Goal: Entertainment & Leisure: Consume media (video, audio)

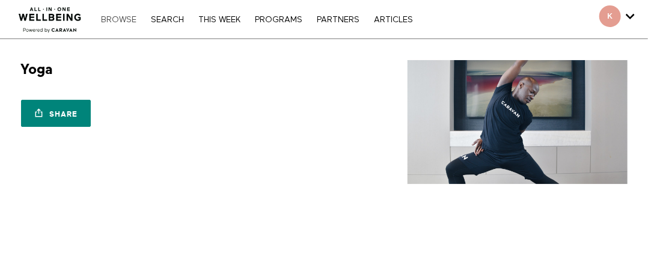
click at [113, 16] on link "Browse" at bounding box center [119, 20] width 48 height 8
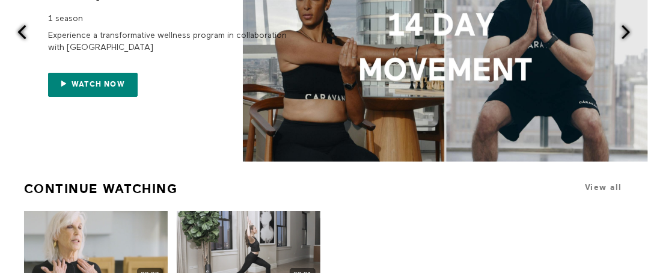
scroll to position [361, 0]
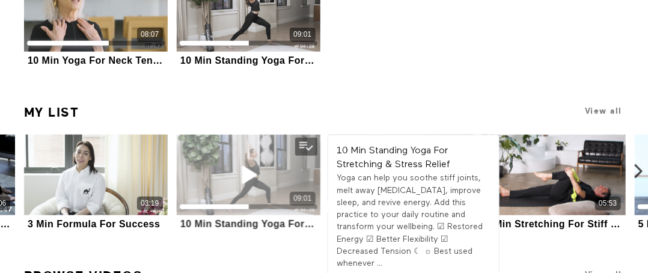
click at [286, 172] on div "09:01" at bounding box center [249, 175] width 144 height 81
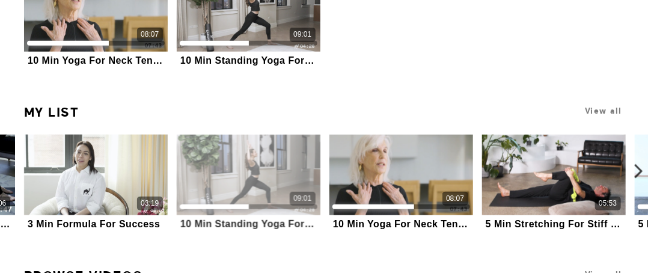
scroll to position [357, 0]
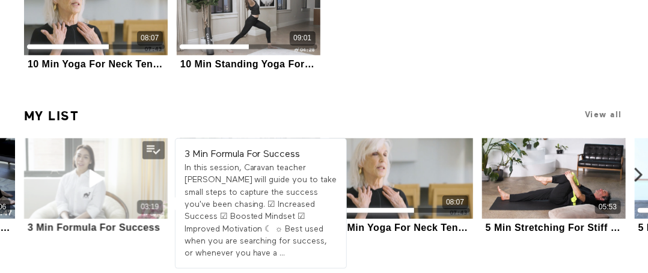
click at [87, 177] on icon at bounding box center [96, 178] width 36 height 21
